Goal: Task Accomplishment & Management: Manage account settings

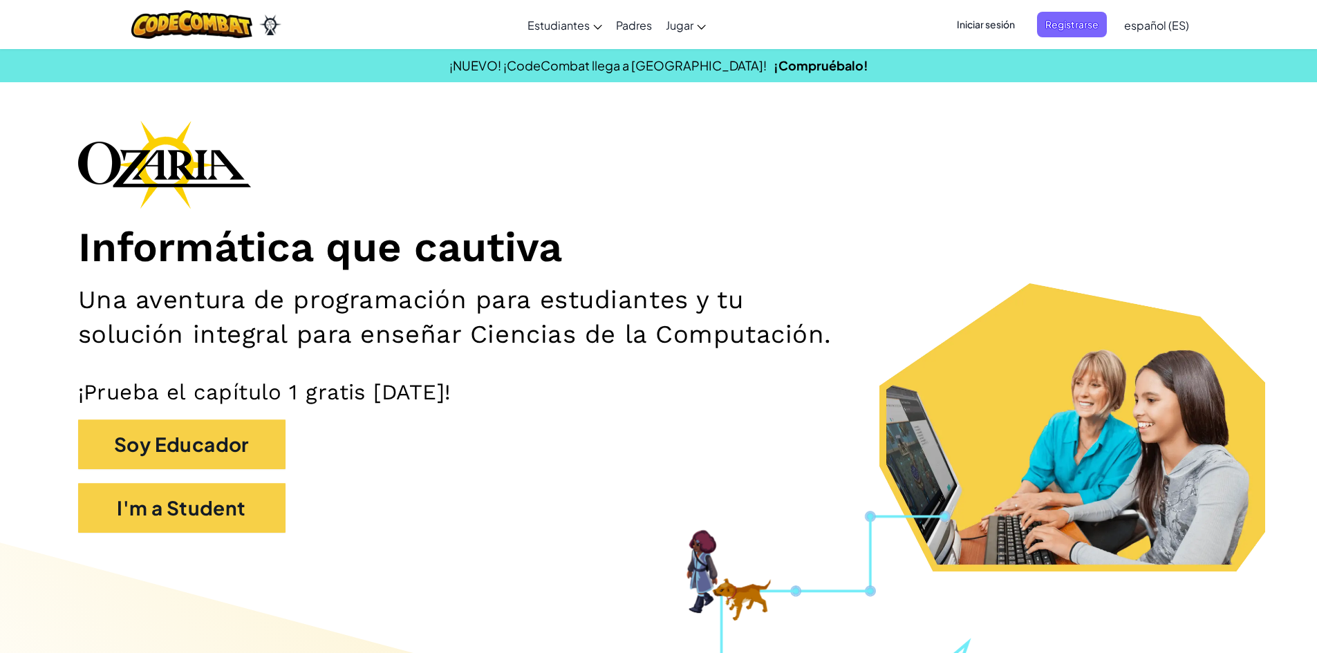
click at [964, 24] on span "Iniciar sesión" at bounding box center [986, 25] width 75 height 26
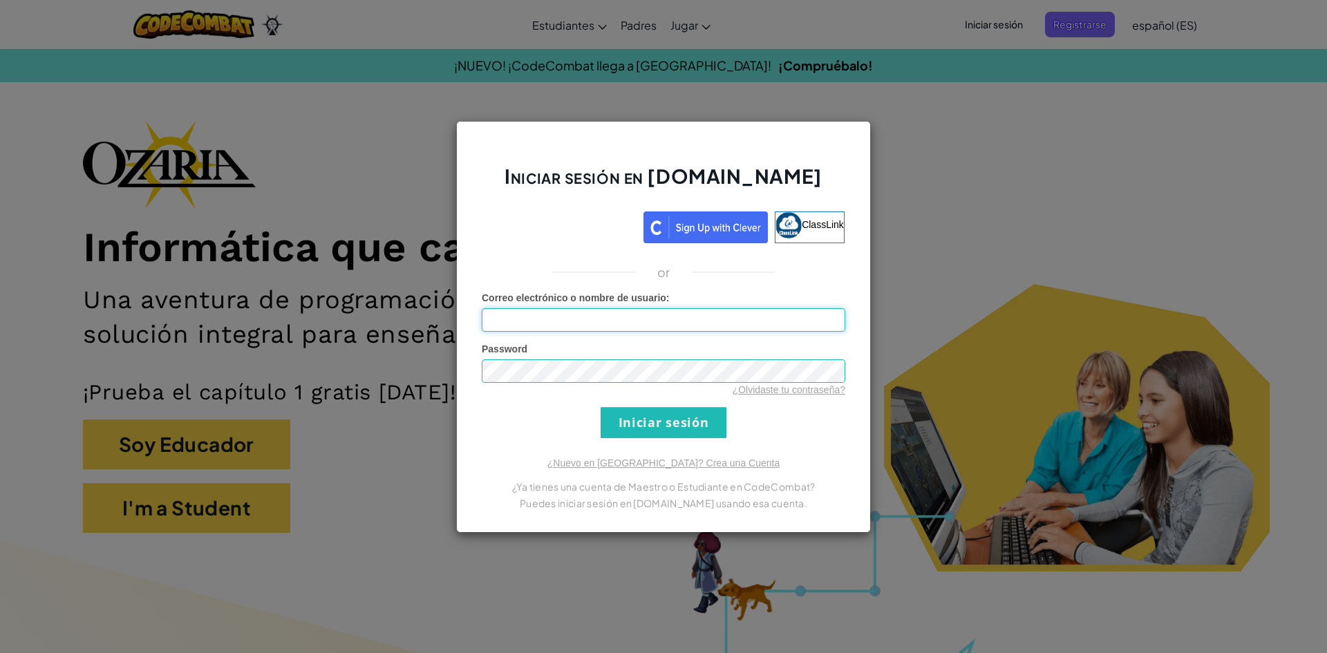
click at [615, 330] on input "Correo electrónico o nombre de usuario :" at bounding box center [664, 320] width 364 height 24
click at [489, 333] on form "Correo electrónico o nombre de usuario : Password ¿Olvidaste tu contraseña? Ini…" at bounding box center [664, 364] width 364 height 147
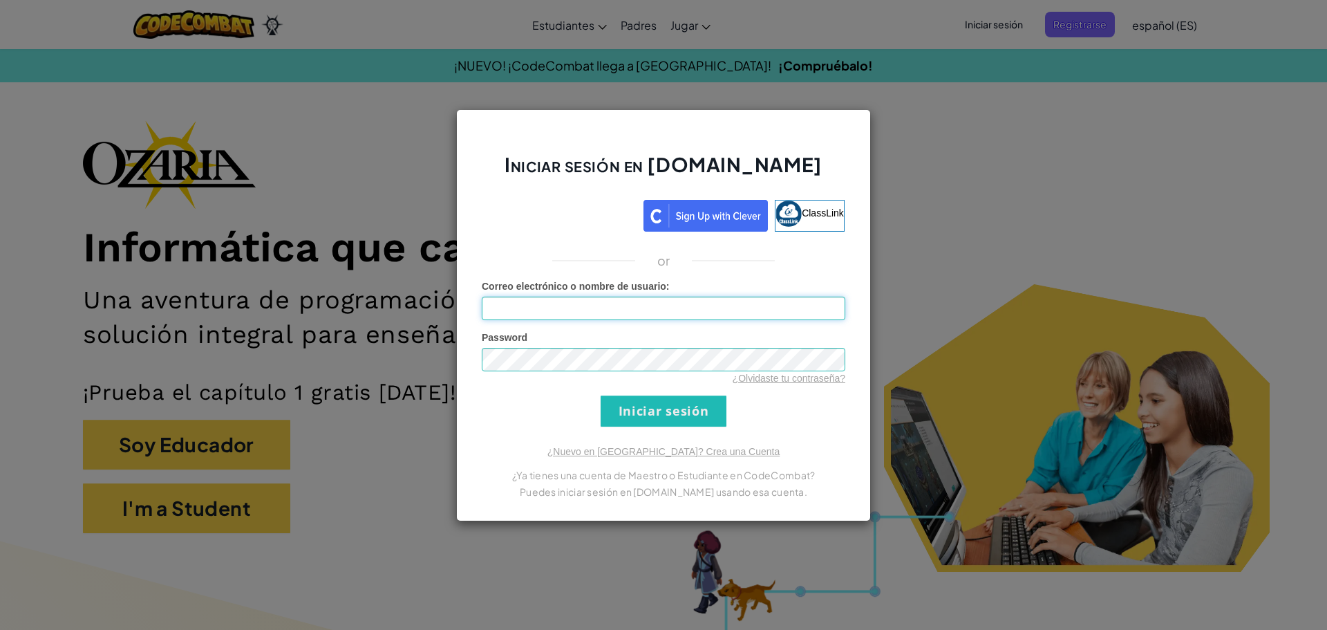
click at [514, 300] on input "Correo electrónico o nombre de usuario :" at bounding box center [664, 309] width 364 height 24
click at [536, 318] on input "Correo electrónico o nombre de usuario :" at bounding box center [664, 309] width 364 height 24
click at [513, 338] on div "Password ¿Olvidaste tu contraseña?" at bounding box center [664, 357] width 364 height 55
click at [517, 310] on input "Correo electrónico o nombre de usuario :" at bounding box center [664, 309] width 364 height 24
type input "a"
